Goal: Find contact information: Find contact information

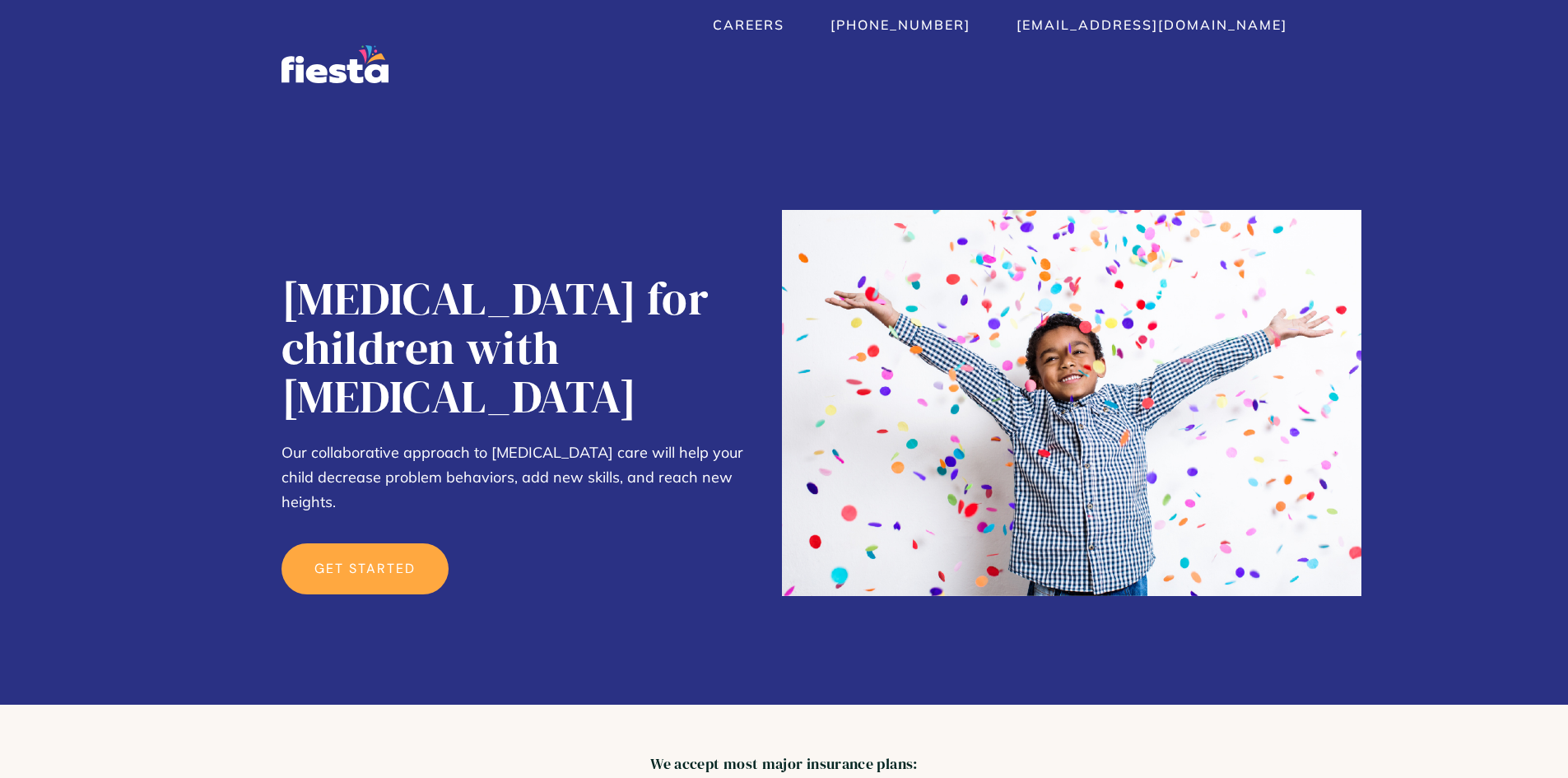
click at [370, 544] on link "get started" at bounding box center [365, 569] width 167 height 51
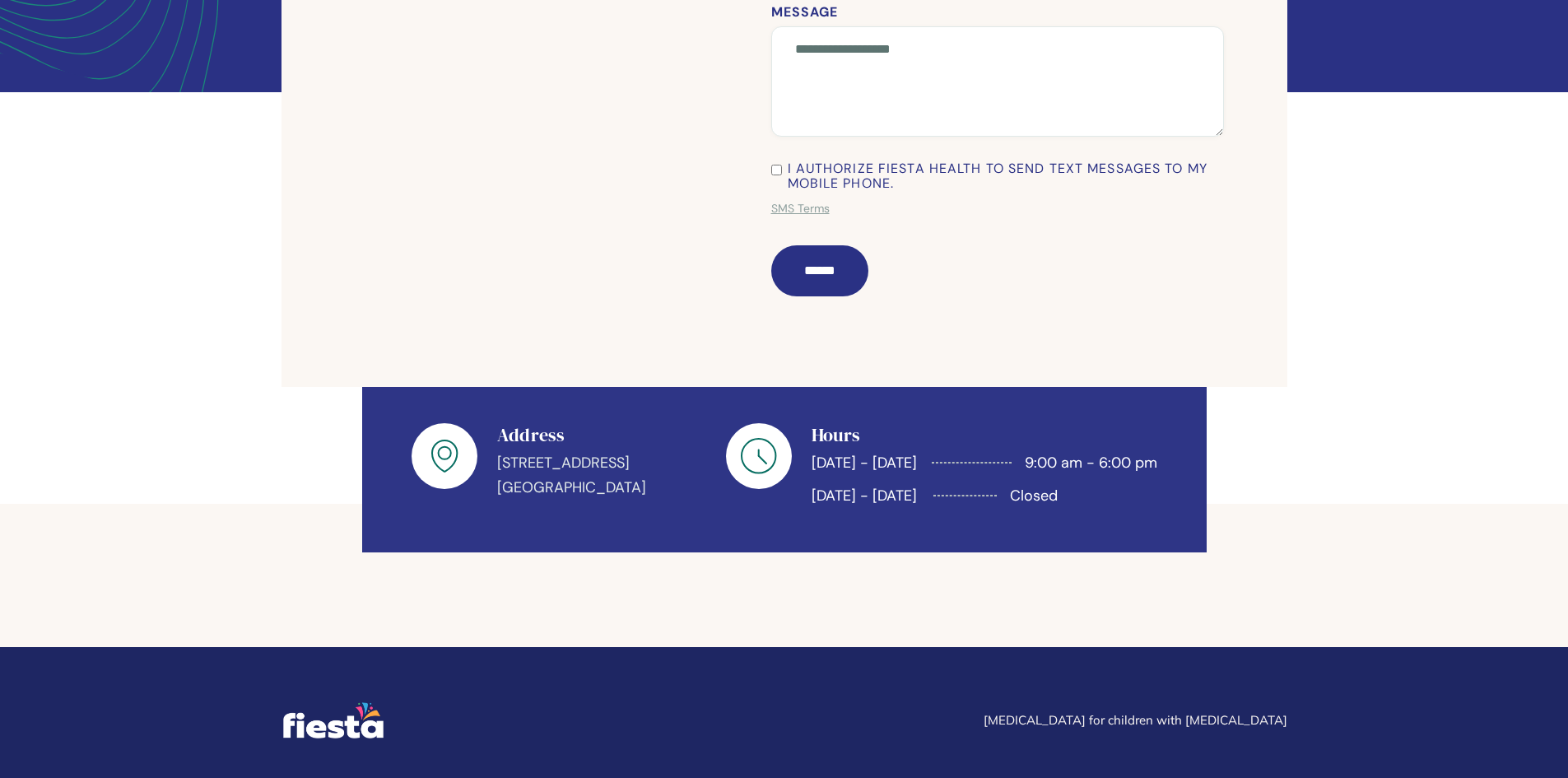
scroll to position [551, 0]
